Goal: Task Accomplishment & Management: Complete application form

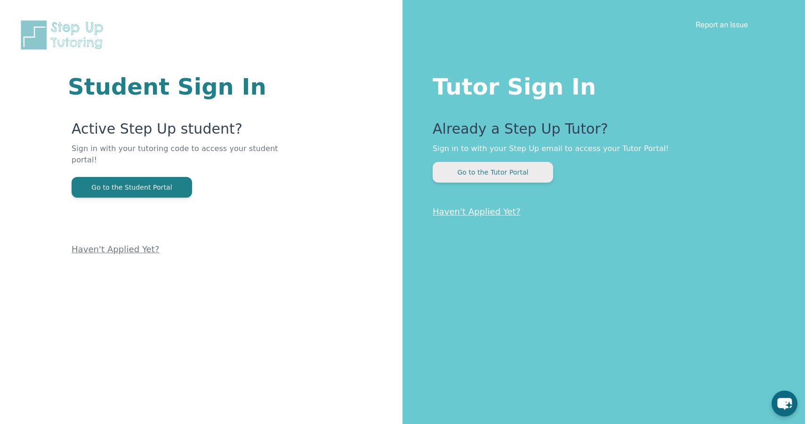
click at [454, 173] on button "Go to the Tutor Portal" at bounding box center [493, 172] width 121 height 21
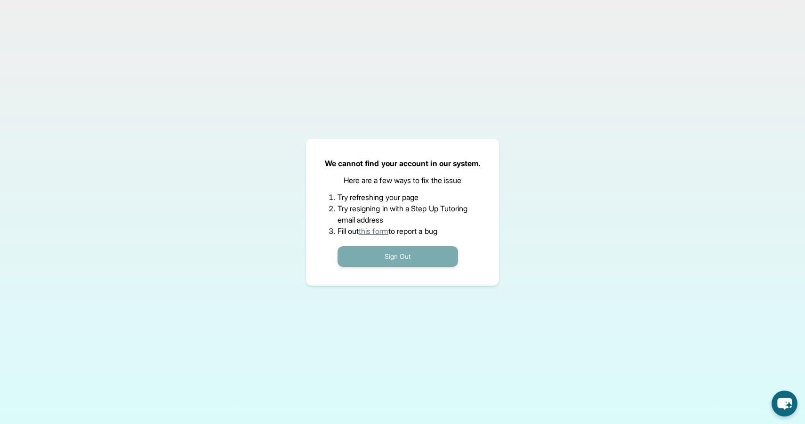
click at [424, 258] on button "Sign Out" at bounding box center [398, 256] width 121 height 21
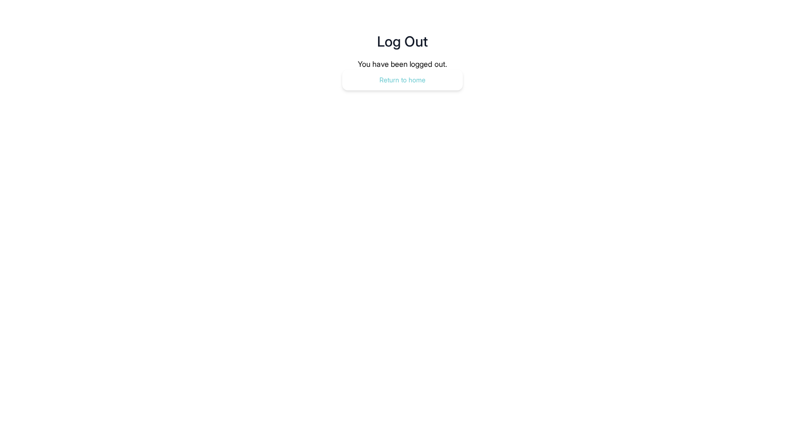
click at [412, 79] on button "Return to home" at bounding box center [402, 80] width 121 height 21
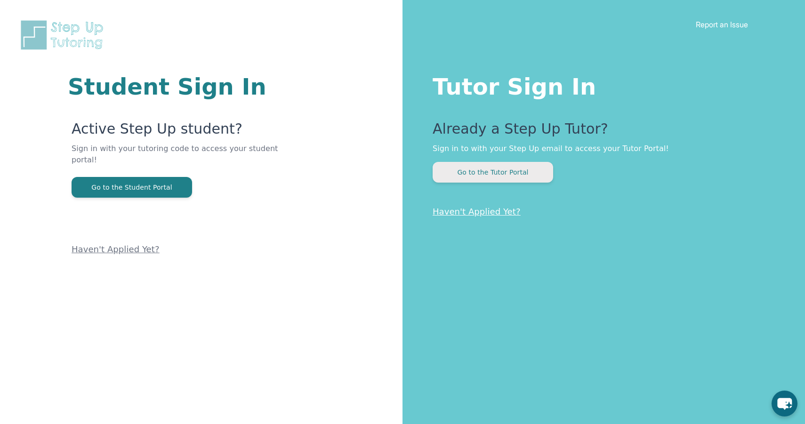
click at [479, 171] on button "Go to the Tutor Portal" at bounding box center [493, 172] width 121 height 21
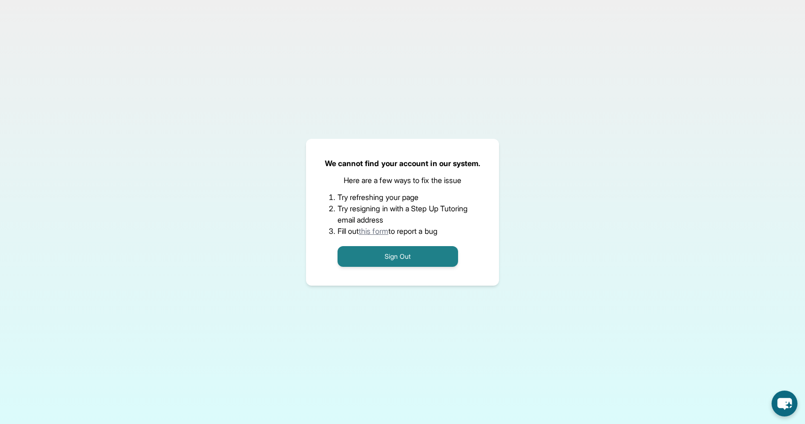
click at [378, 234] on link "this form" at bounding box center [374, 230] width 30 height 9
click at [397, 258] on button "Sign Out" at bounding box center [398, 256] width 121 height 21
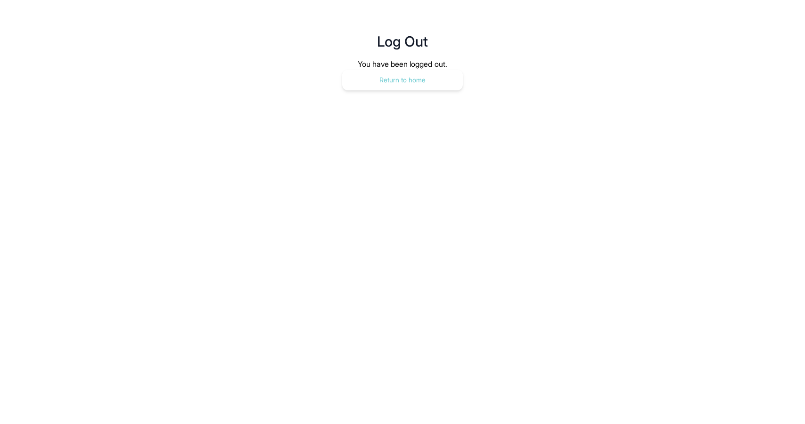
click at [439, 78] on button "Return to home" at bounding box center [402, 80] width 121 height 21
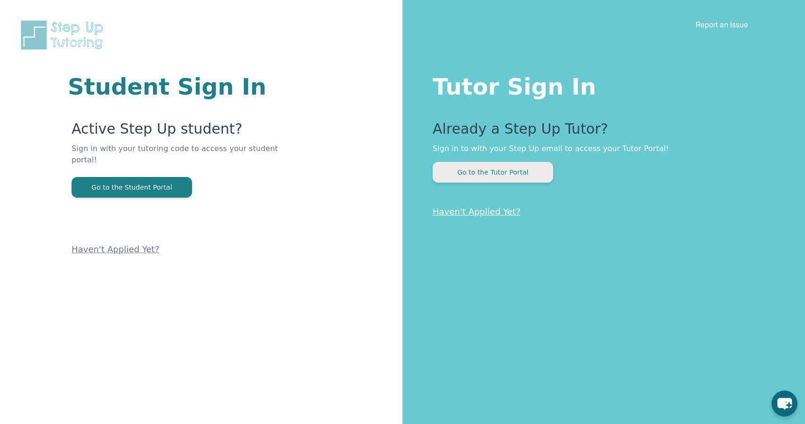
click at [477, 173] on button "Go to the Tutor Portal" at bounding box center [493, 172] width 121 height 21
